Goal: Transaction & Acquisition: Purchase product/service

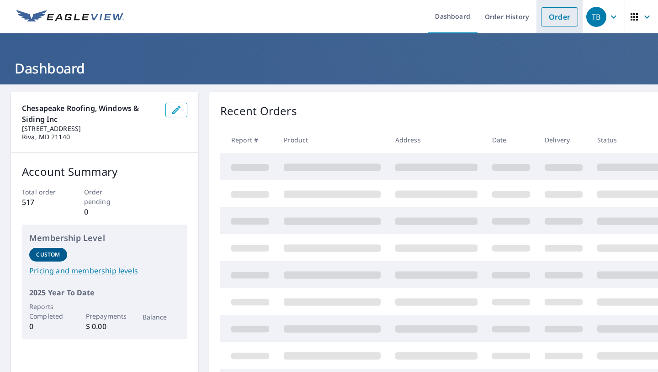
click at [559, 19] on link "Order" at bounding box center [559, 16] width 37 height 19
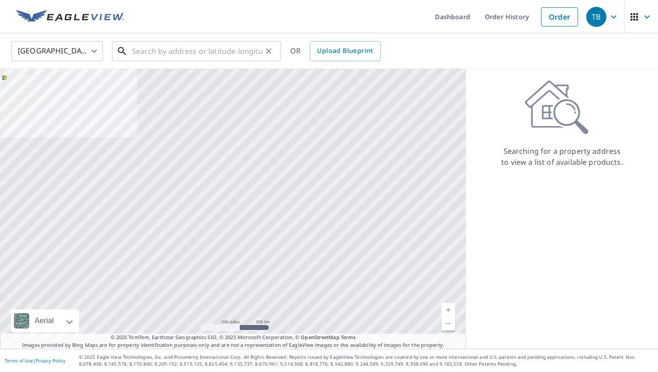
click at [175, 53] on input "text" at bounding box center [197, 51] width 130 height 26
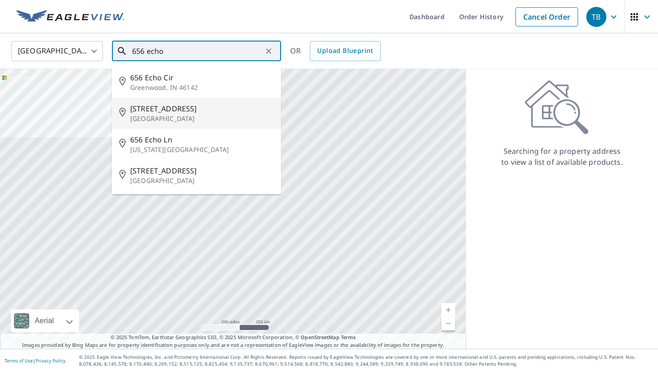
click at [164, 112] on span "[STREET_ADDRESS]" at bounding box center [201, 108] width 143 height 11
type input "[STREET_ADDRESS][PERSON_NAME]"
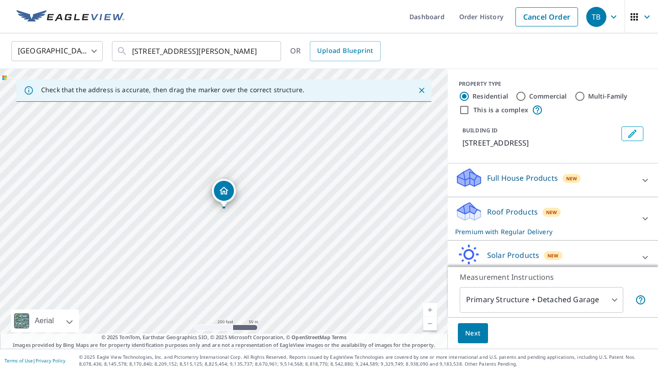
click at [479, 336] on span "Next" at bounding box center [473, 333] width 16 height 11
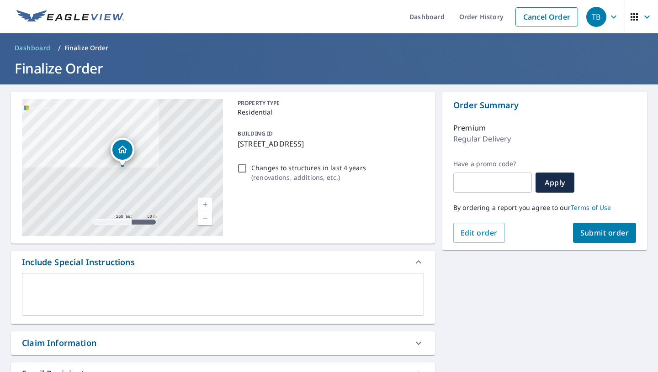
click at [610, 236] on span "Submit order" at bounding box center [604, 233] width 49 height 10
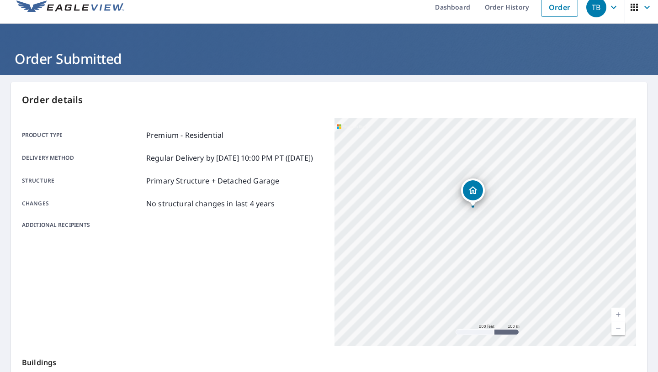
scroll to position [165, 0]
